Goal: Entertainment & Leisure: Consume media (video, audio)

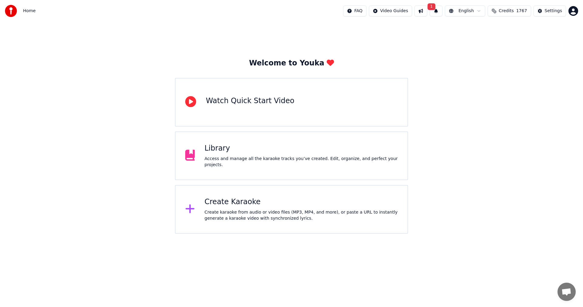
click at [538, 136] on div "Welcome to Youka Watch Quick Start Video Library Access and manage all the kara…" at bounding box center [291, 128] width 583 height 212
click at [435, 15] on button "1" at bounding box center [436, 10] width 13 height 11
click at [477, 32] on button "Update" at bounding box center [481, 30] width 26 height 11
click at [327, 148] on div "Library" at bounding box center [302, 148] width 194 height 10
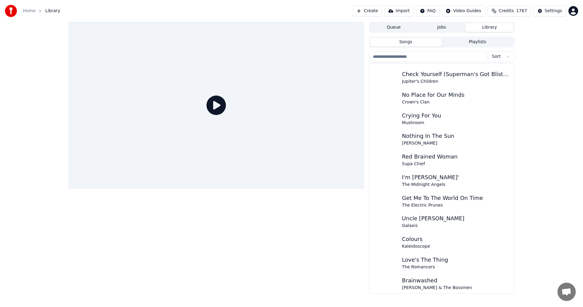
scroll to position [3851, 0]
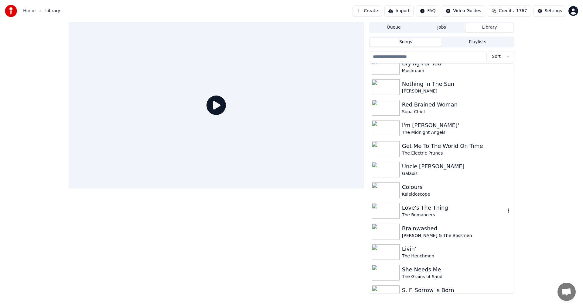
click at [415, 208] on div "Love's The Thing" at bounding box center [454, 207] width 104 height 9
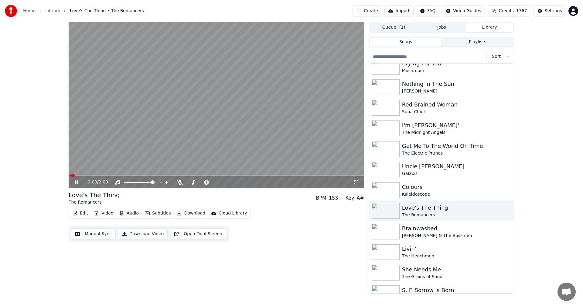
click at [359, 183] on icon at bounding box center [356, 182] width 6 height 5
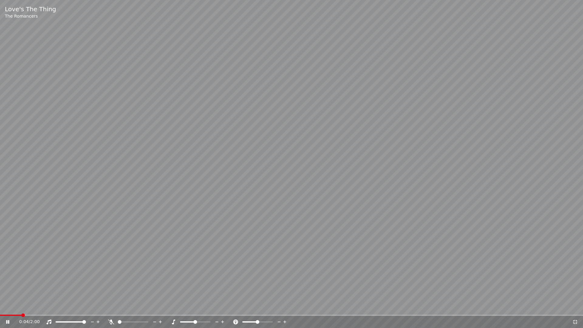
click at [7, 306] on icon at bounding box center [7, 322] width 3 height 4
click at [1, 306] on div "0:04 / 2:00" at bounding box center [291, 322] width 583 height 12
click at [0, 306] on span at bounding box center [0, 315] width 0 height 1
click at [7, 306] on div "0:00 / 2:00" at bounding box center [291, 322] width 579 height 6
click at [7, 306] on icon at bounding box center [8, 322] width 4 height 4
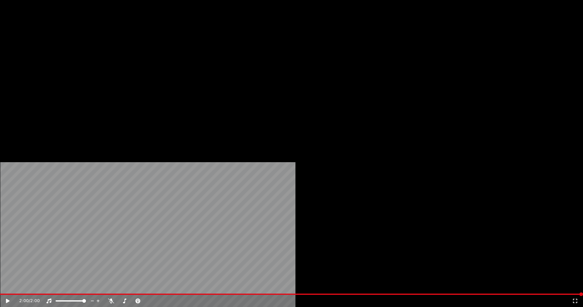
scroll to position [3730, 0]
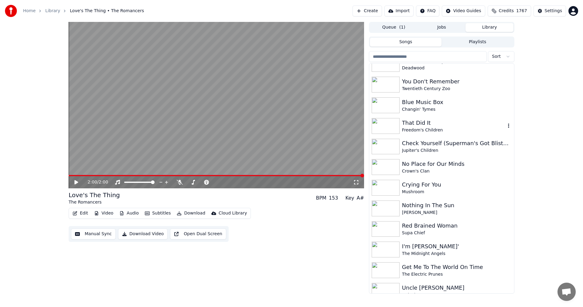
click at [422, 124] on div "That Did It" at bounding box center [454, 123] width 104 height 9
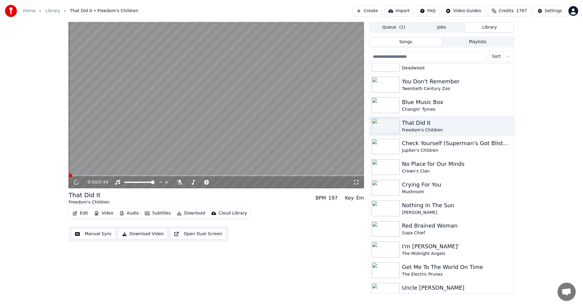
click at [357, 182] on icon at bounding box center [356, 182] width 6 height 5
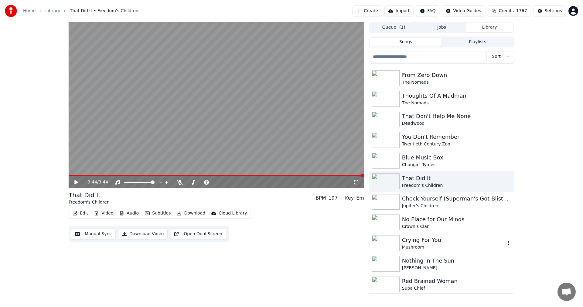
scroll to position [3669, 0]
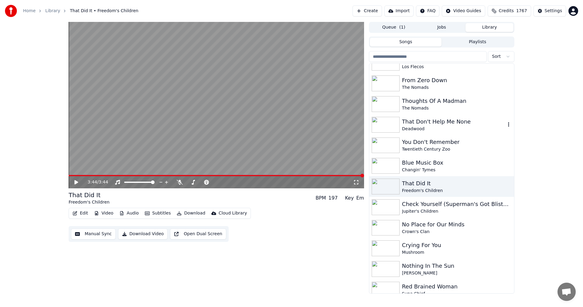
click at [452, 119] on div "That Don't Help Me None" at bounding box center [454, 121] width 104 height 9
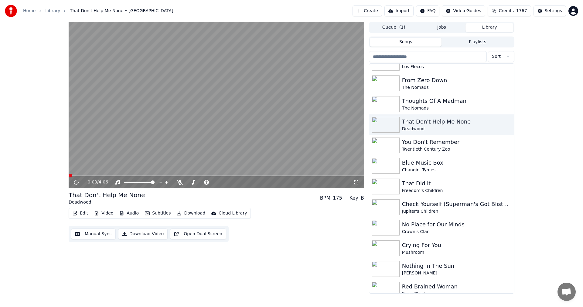
click at [357, 181] on icon at bounding box center [356, 182] width 6 height 5
click at [422, 164] on div "Blue Music Box" at bounding box center [454, 162] width 104 height 9
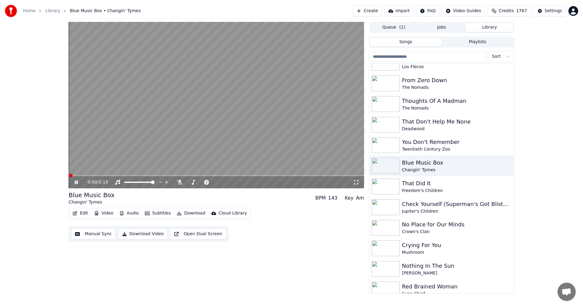
click at [356, 184] on icon at bounding box center [356, 182] width 6 height 5
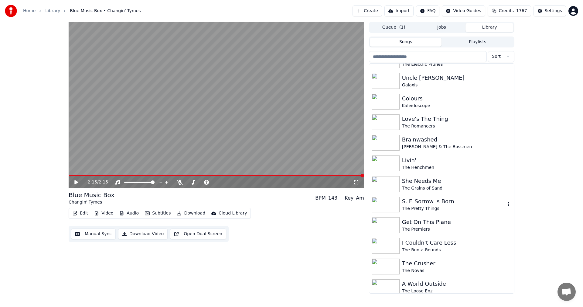
scroll to position [3944, 0]
